Goal: Information Seeking & Learning: Learn about a topic

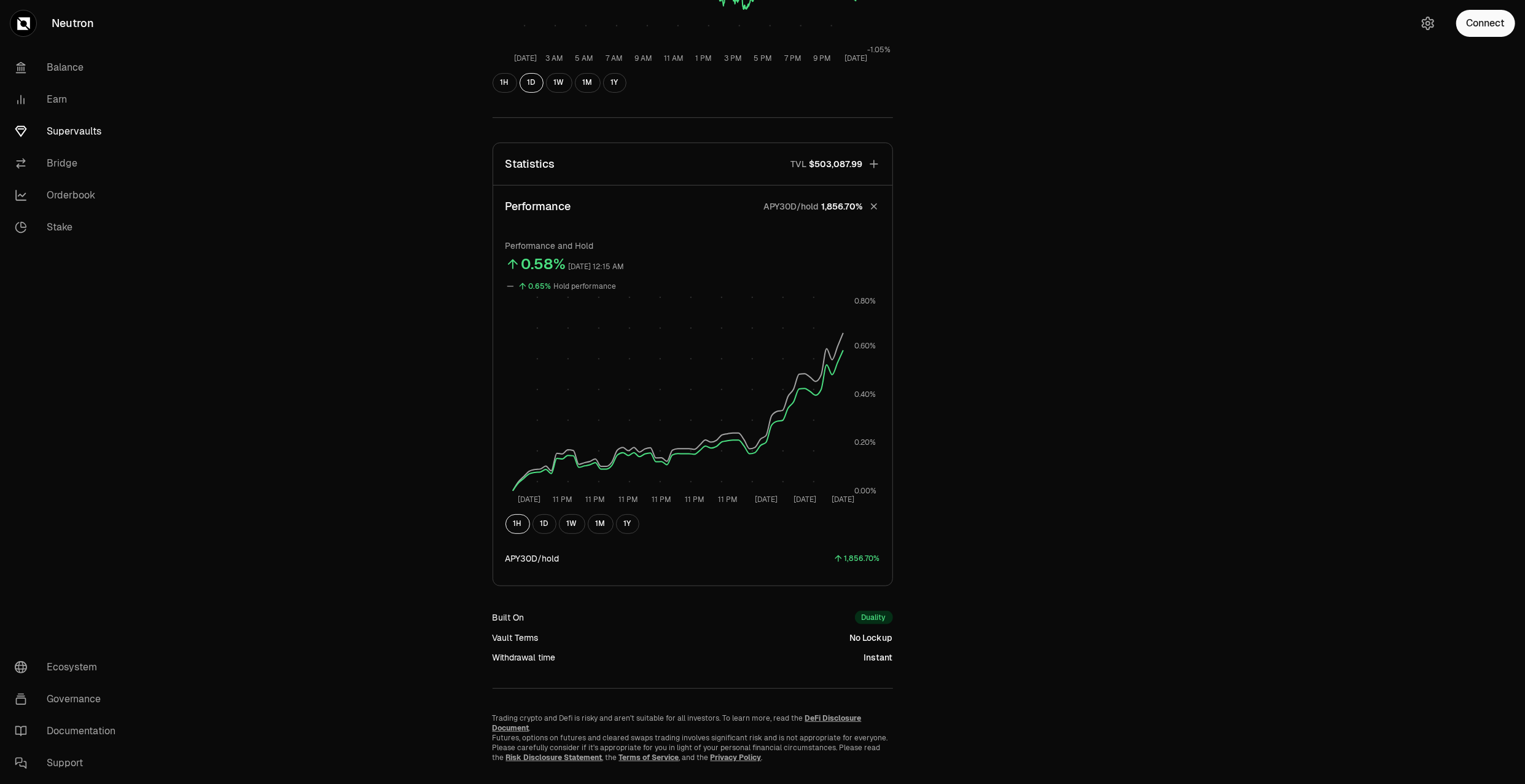
scroll to position [342, 0]
click at [1477, 20] on button "Connect" at bounding box center [1486, 23] width 59 height 27
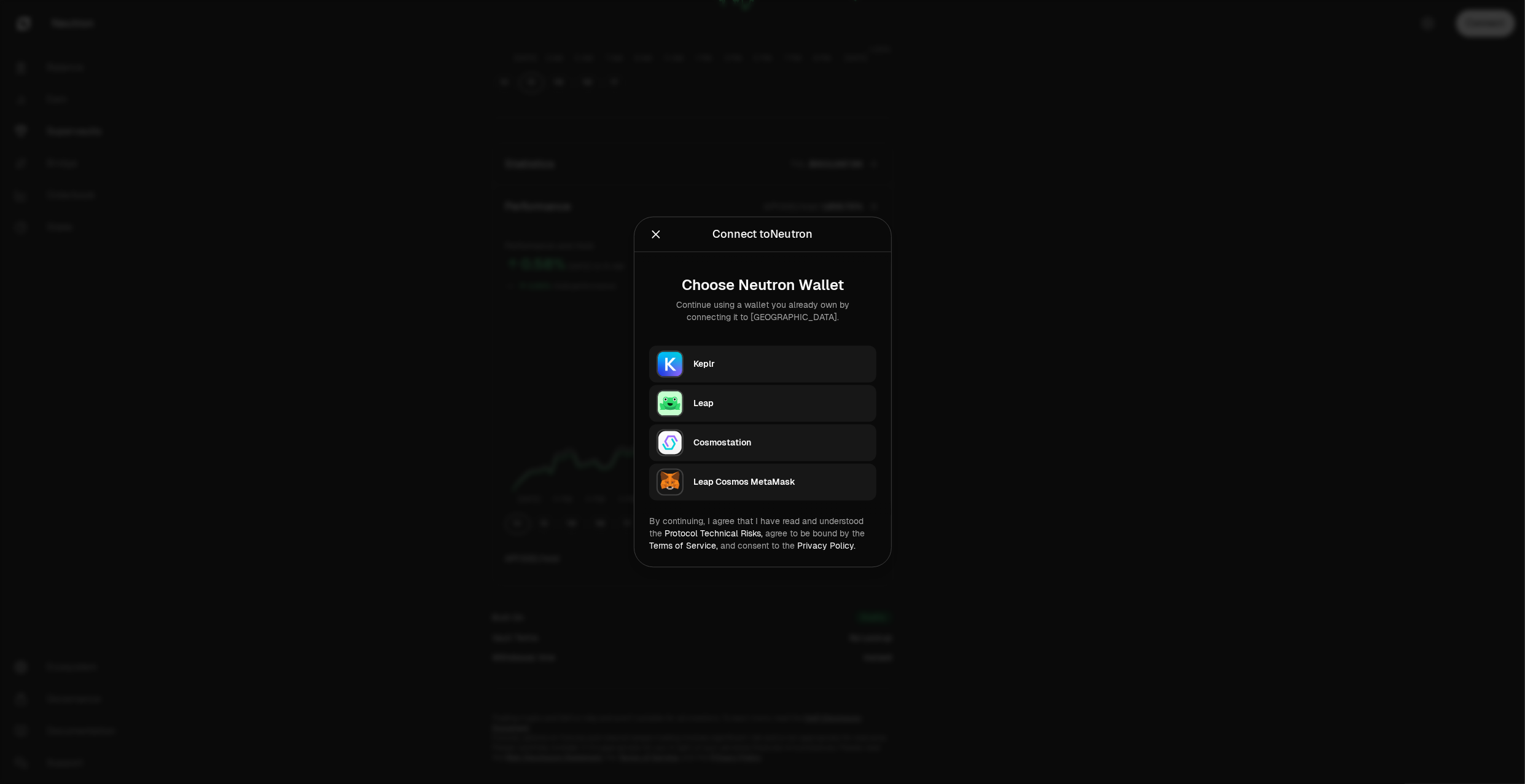
click at [718, 372] on div "Keplr" at bounding box center [781, 364] width 175 height 18
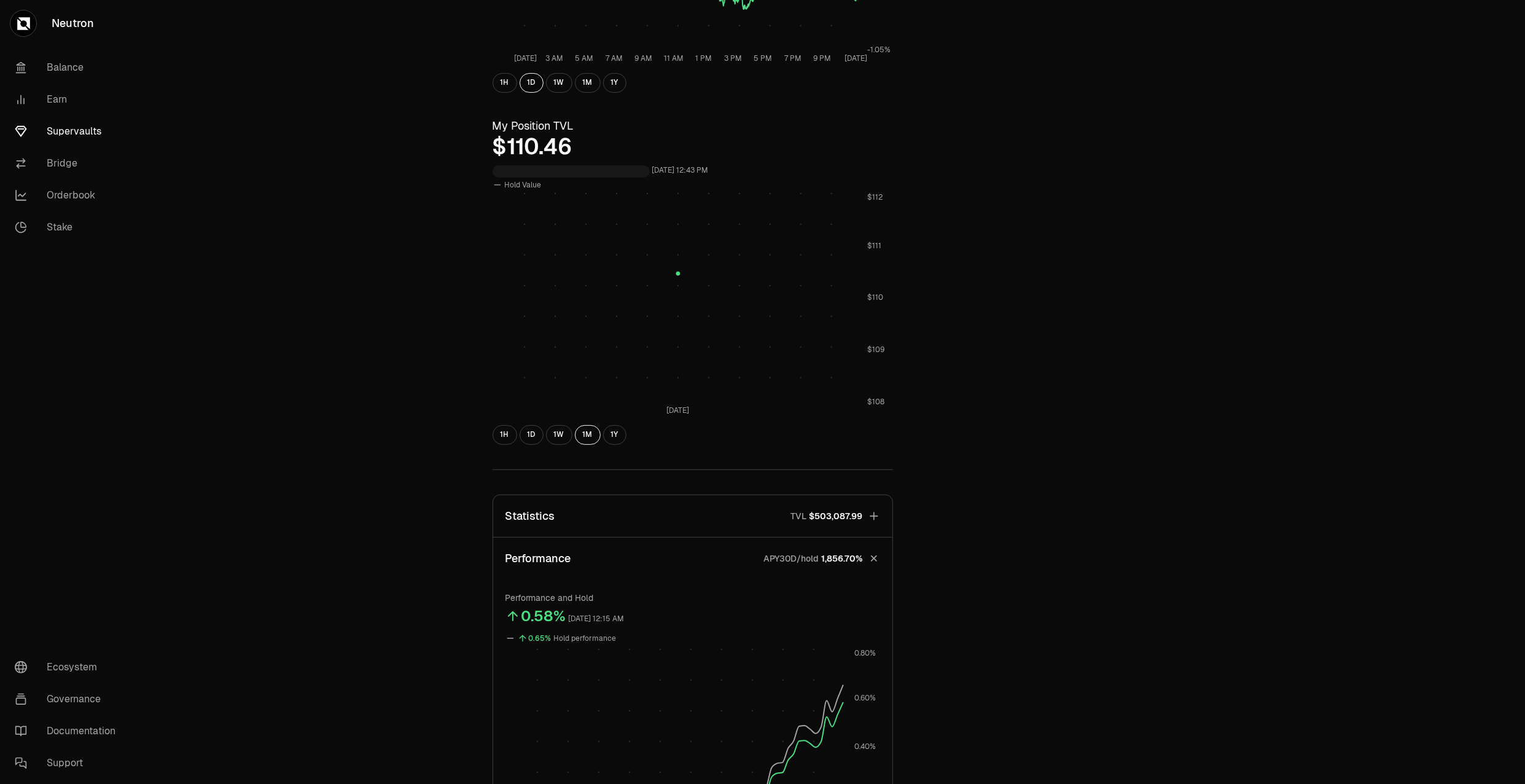
click at [410, 321] on div "Explore dATOM - USDC Vault dATOM USDC 5.4254 USDC ($1.00) = 1 dATOM ($5.42) Per…" at bounding box center [832, 410] width 1388 height 1504
click at [1097, 382] on div "Explore dATOM - USDC Vault dATOM USDC 5.4254 USDC ($1.00) = 1 dATOM ($5.42) Per…" at bounding box center [832, 411] width 708 height 1407
click at [566, 436] on button "1W" at bounding box center [559, 435] width 27 height 20
click at [526, 434] on button "1D" at bounding box center [532, 435] width 24 height 20
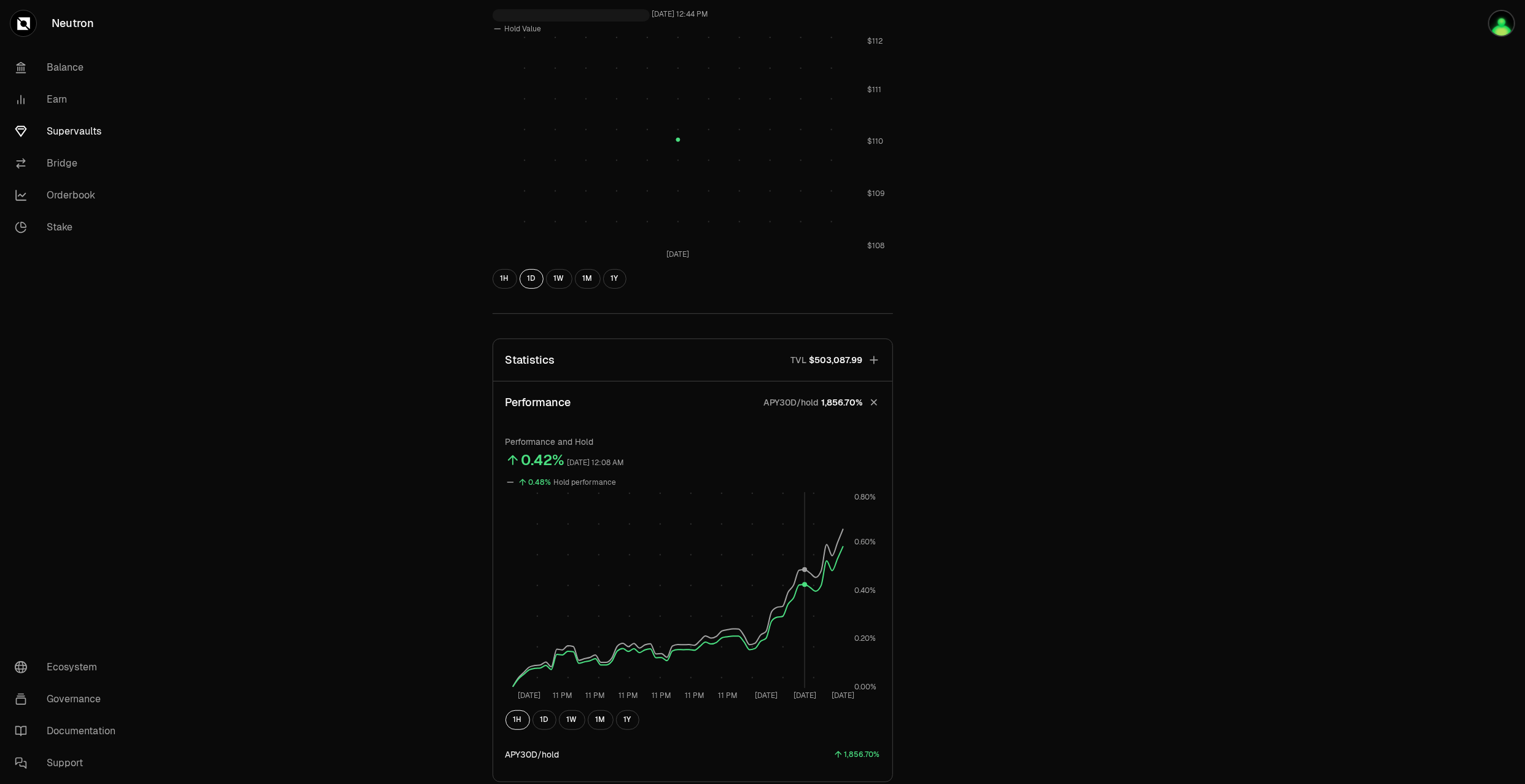
scroll to position [370, 0]
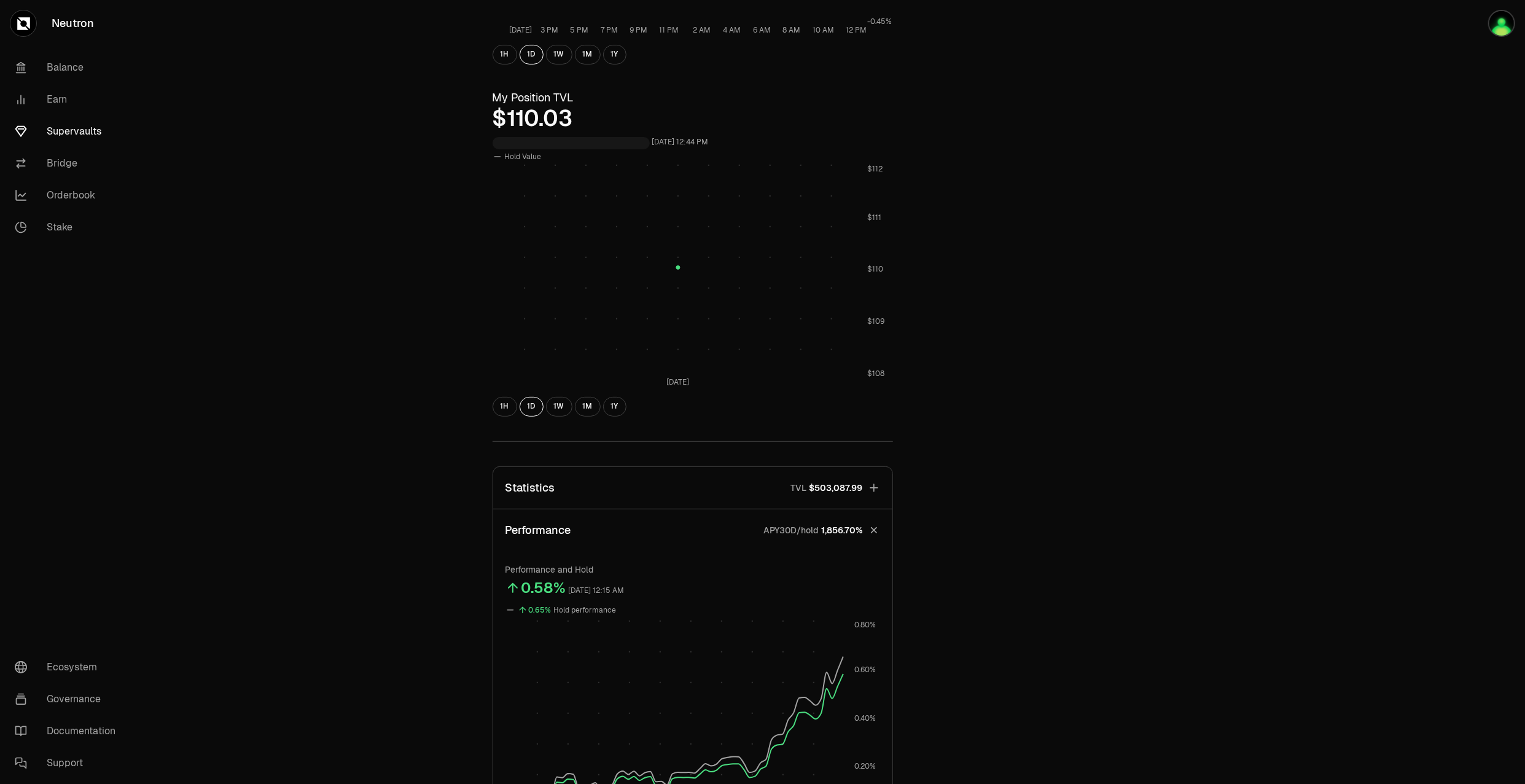
click at [621, 499] on button "Statistics TVL $503,087.99" at bounding box center [693, 488] width 399 height 42
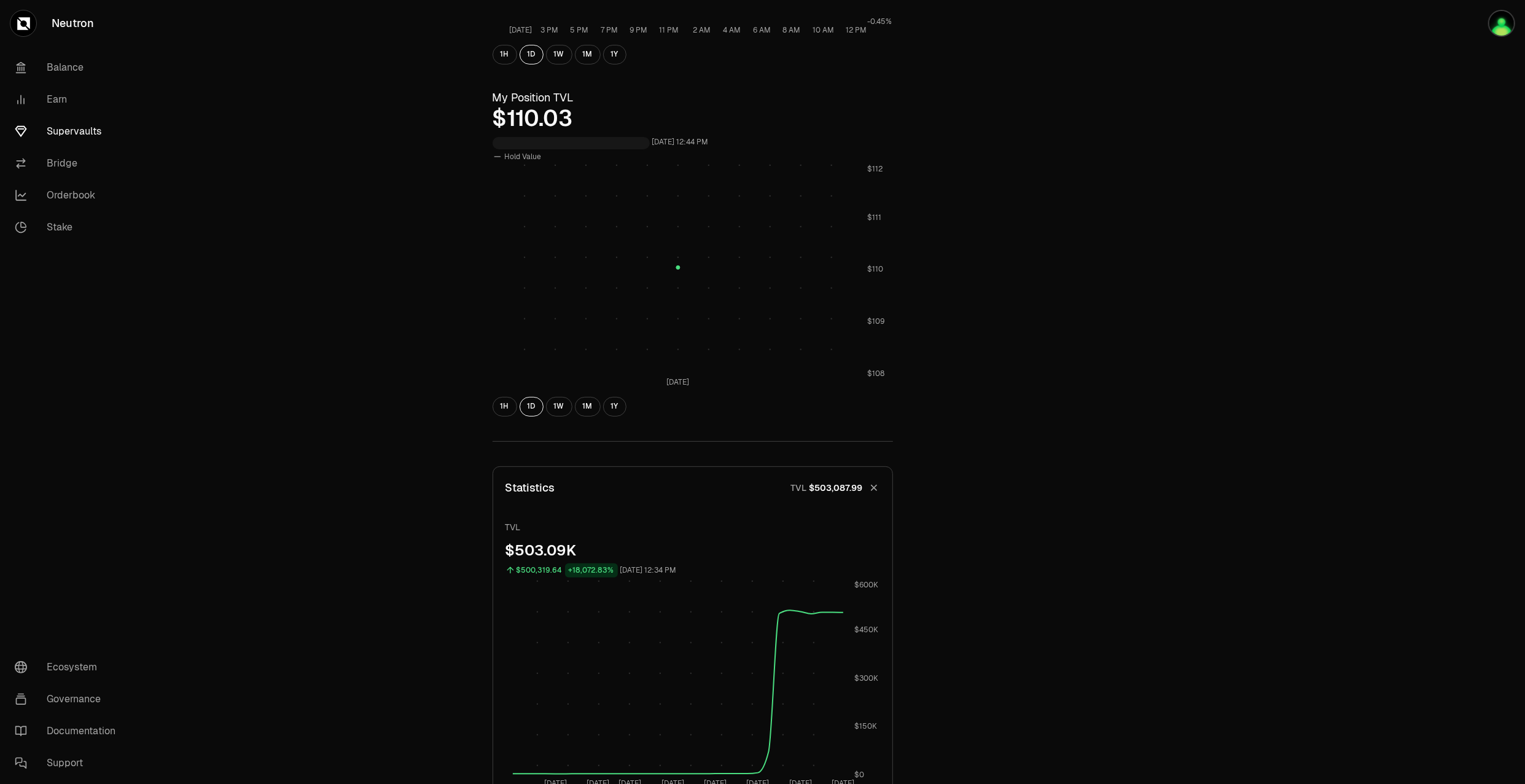
click at [624, 492] on button "Statistics TVL $503,087.99" at bounding box center [693, 488] width 399 height 42
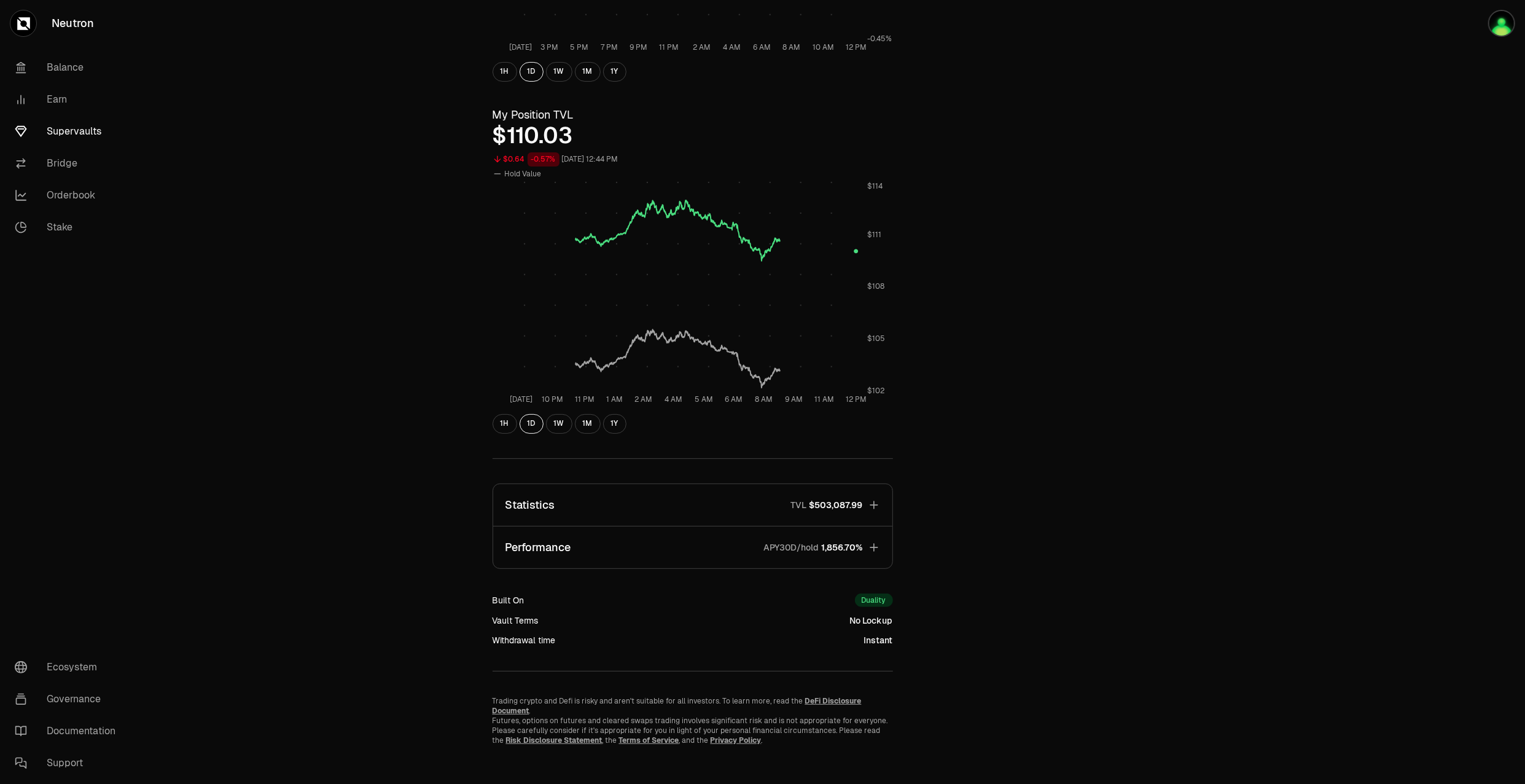
click at [1131, 161] on div "Explore dATOM - USDC Vault dATOM USDC 5.4254 USDC ($1.00) = 1 dATOM ($5.42) Per…" at bounding box center [832, 221] width 708 height 1048
click at [556, 429] on button "1W" at bounding box center [559, 423] width 27 height 20
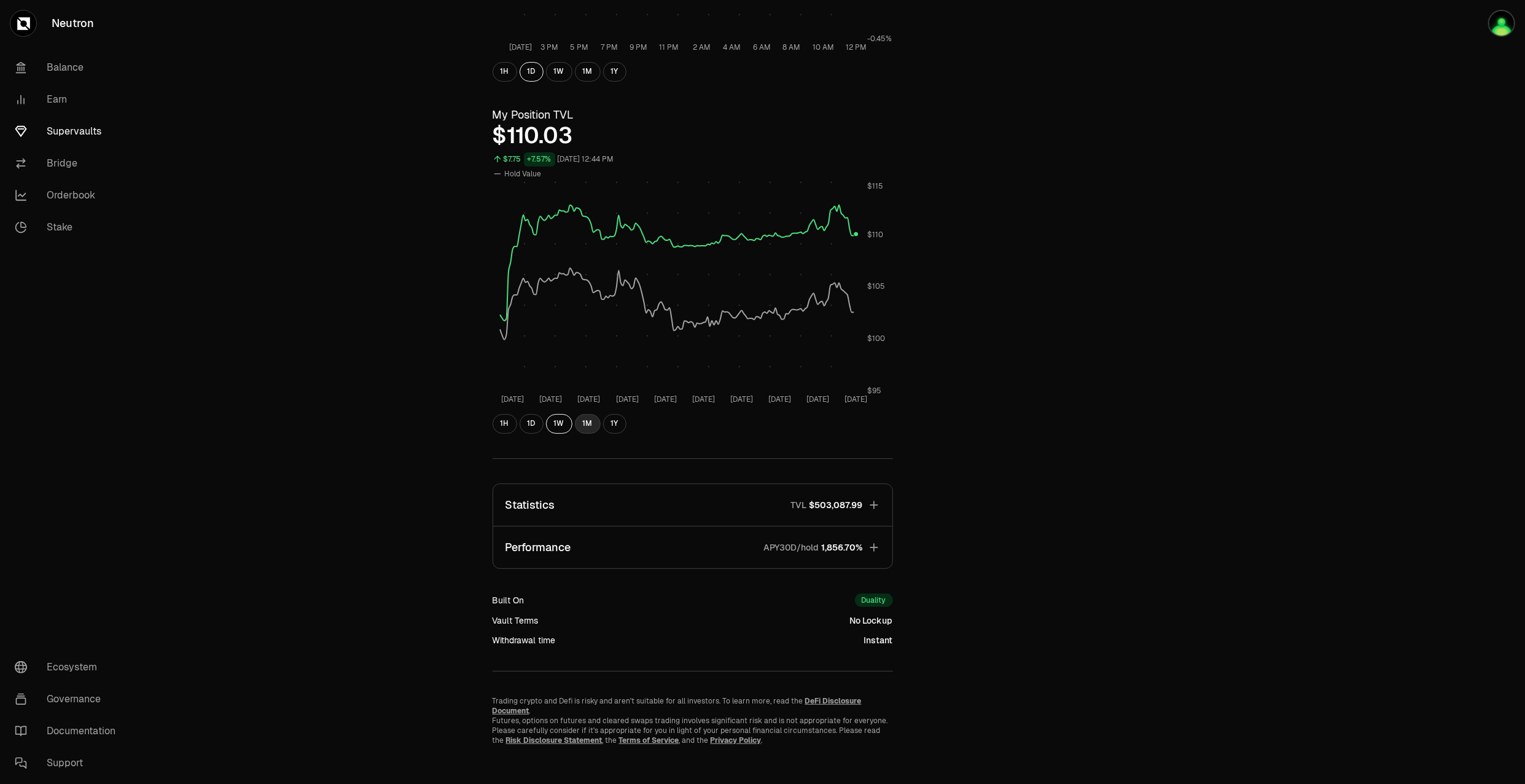
click at [585, 421] on button "1M" at bounding box center [588, 423] width 26 height 20
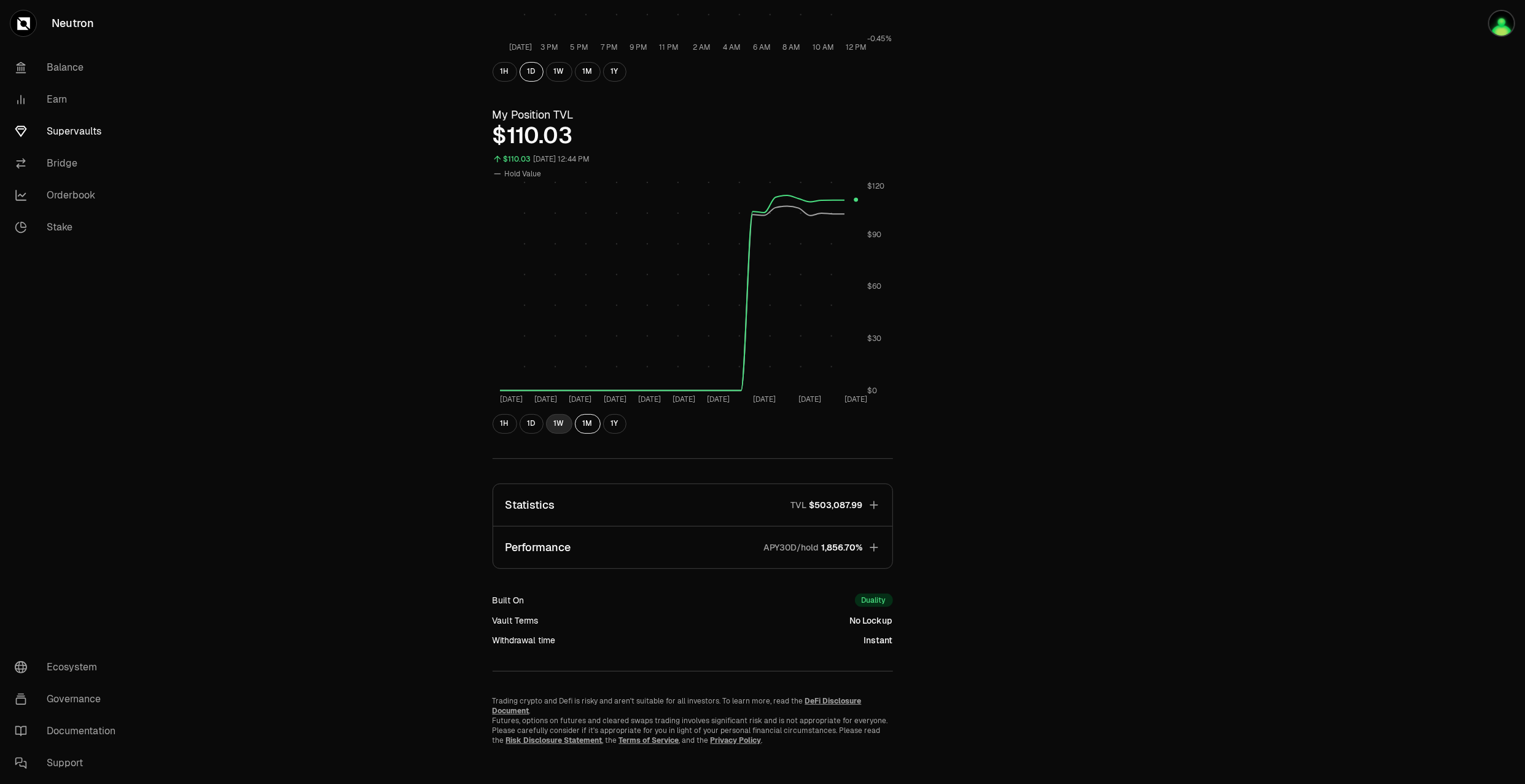
click at [563, 425] on button "1W" at bounding box center [559, 423] width 27 height 20
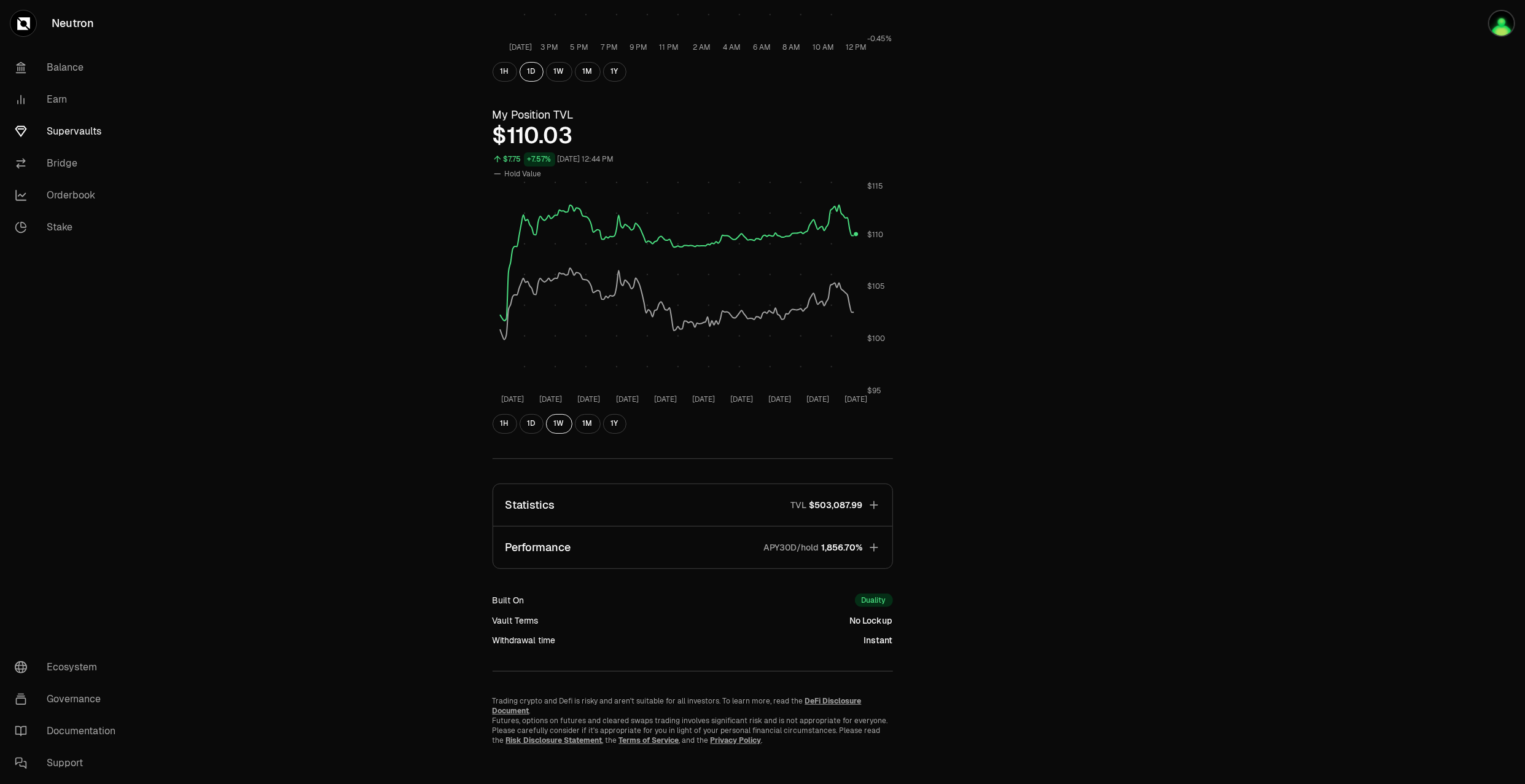
click at [1127, 352] on div "Explore dATOM - USDC Vault dATOM USDC 5.4254 USDC ($1.00) = 1 dATOM ($5.42) Per…" at bounding box center [832, 221] width 708 height 1048
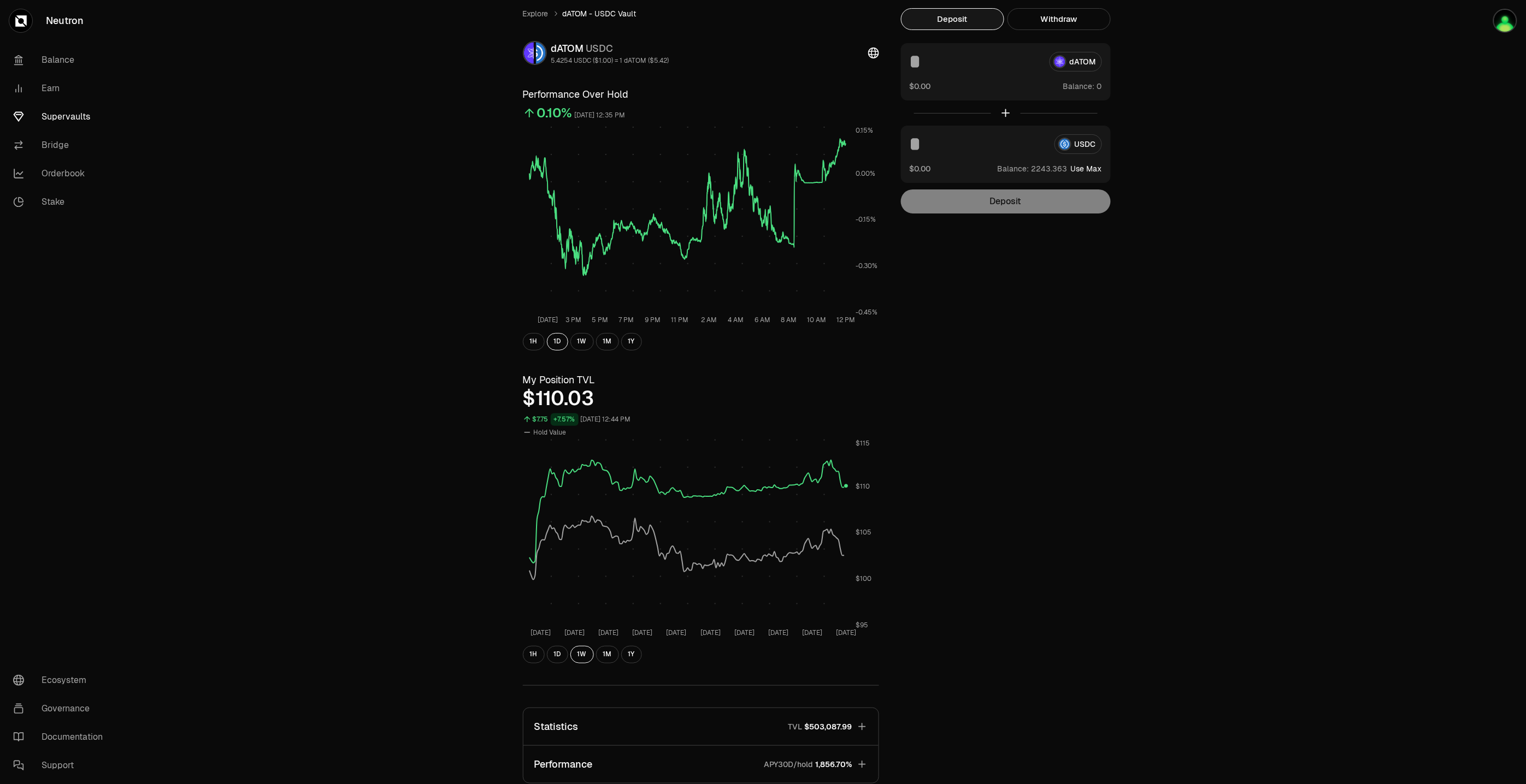
scroll to position [37, 0]
drag, startPoint x: 1318, startPoint y: 309, endPoint x: 1316, endPoint y: 320, distance: 11.2
